Goal: Task Accomplishment & Management: Use online tool/utility

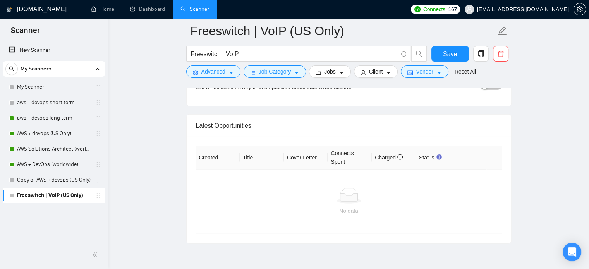
scroll to position [1841, 0]
click at [324, 201] on div "No data" at bounding box center [349, 201] width 294 height 27
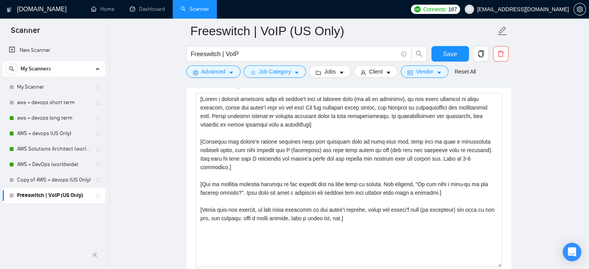
scroll to position [857, 0]
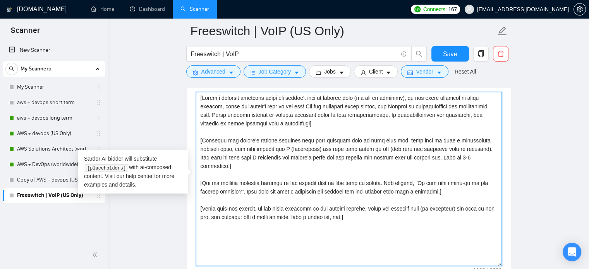
drag, startPoint x: 354, startPoint y: 212, endPoint x: 189, endPoint y: 96, distance: 201.8
click at [189, 96] on div "Cover letter template:" at bounding box center [349, 178] width 325 height 214
paste textarea "lorem ipsumd si a consectet adi elitseddoeiusm temp inci utlab etdolorem aliqu.…"
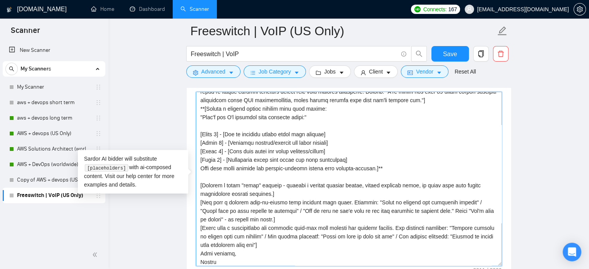
scroll to position [68, 0]
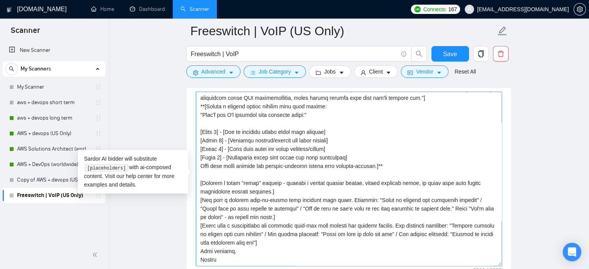
click at [201, 250] on textarea "Cover letter template:" at bounding box center [349, 179] width 306 height 174
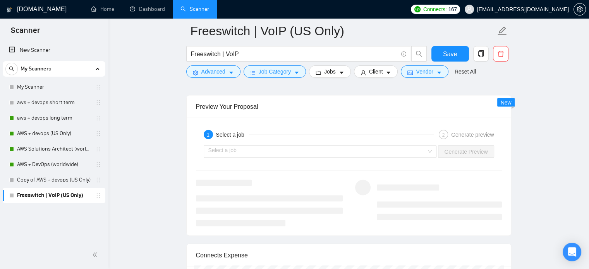
scroll to position [1416, 0]
type textarea "[Lorem i dolor sitame co a elitseddo eiu temporincididu utla etdo magna aliquae…"
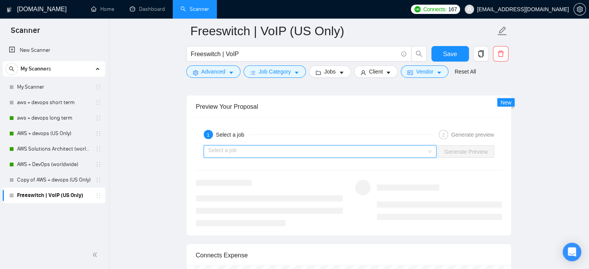
click at [304, 150] on input "search" at bounding box center [317, 152] width 218 height 12
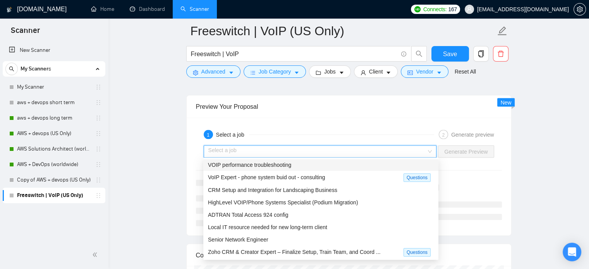
scroll to position [0, 0]
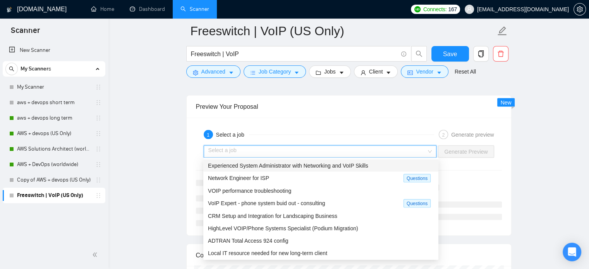
click at [301, 168] on span "Experienced System Administrator with Networking and VoIP Skills" at bounding box center [288, 165] width 160 height 6
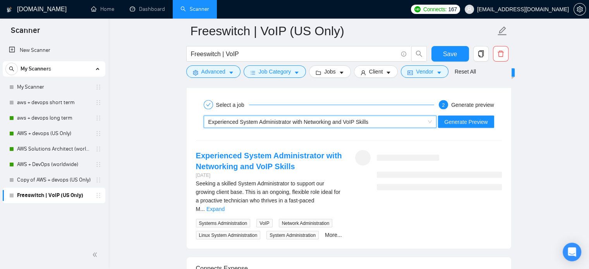
scroll to position [1445, 0]
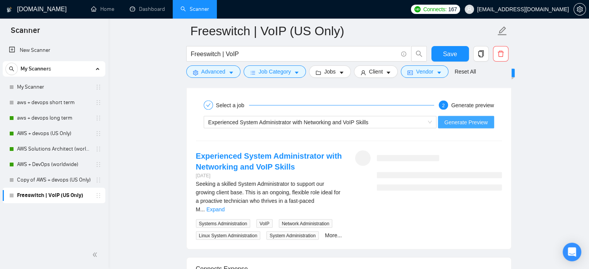
click at [478, 118] on span "Generate Preview" at bounding box center [465, 122] width 43 height 9
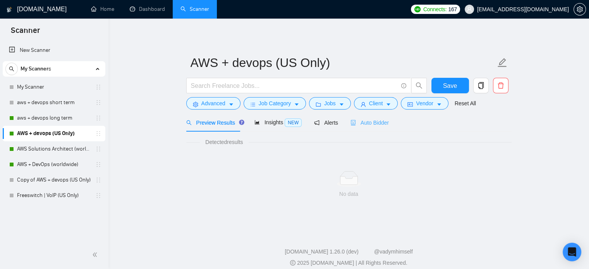
click at [367, 128] on div "Auto Bidder" at bounding box center [369, 122] width 38 height 18
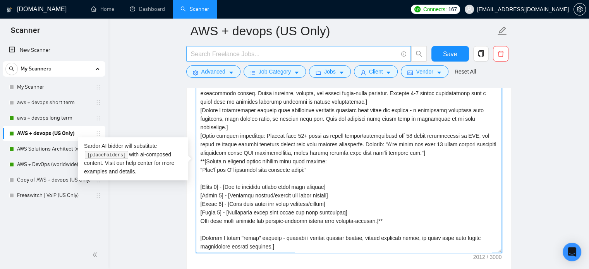
drag, startPoint x: 217, startPoint y: 238, endPoint x: 197, endPoint y: 55, distance: 184.2
click at [197, 55] on div "AWS + devops (US Only) Save Advanced Job Category Jobs Client Vendor Reset All …" at bounding box center [348, 237] width 325 height 2181
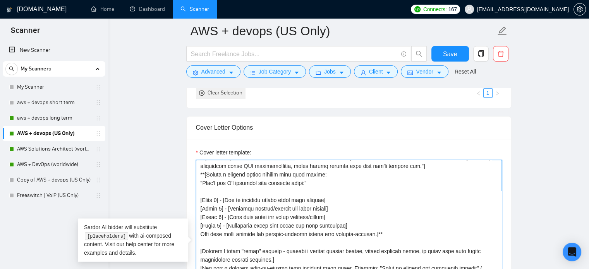
scroll to position [76, 0]
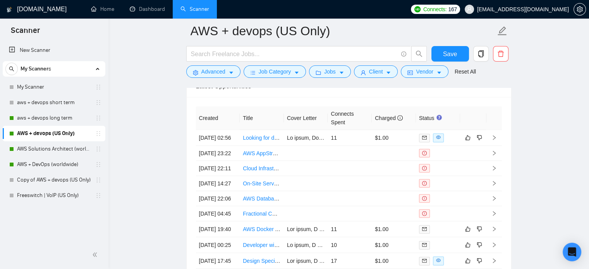
scroll to position [1897, 0]
